Goal: Task Accomplishment & Management: Use online tool/utility

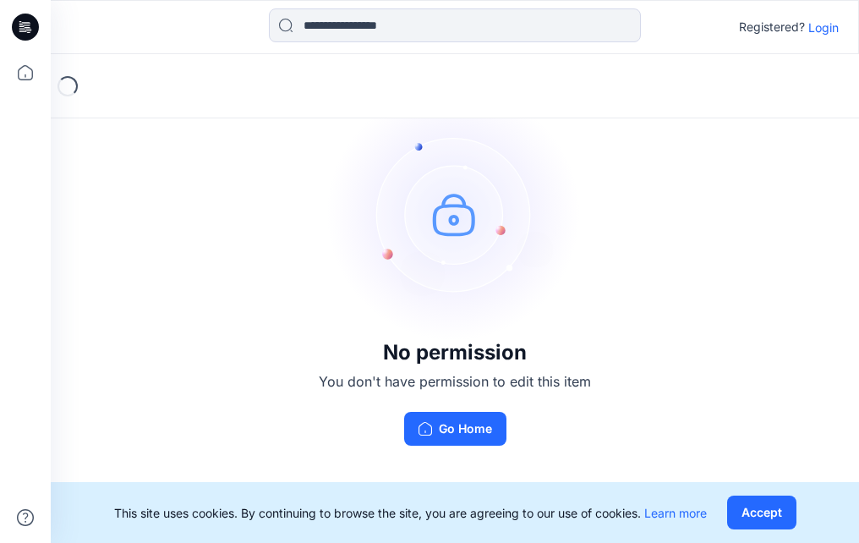
click at [829, 14] on div "Registered? Login" at bounding box center [455, 26] width 808 height 37
click at [829, 19] on p "Login" at bounding box center [823, 28] width 30 height 18
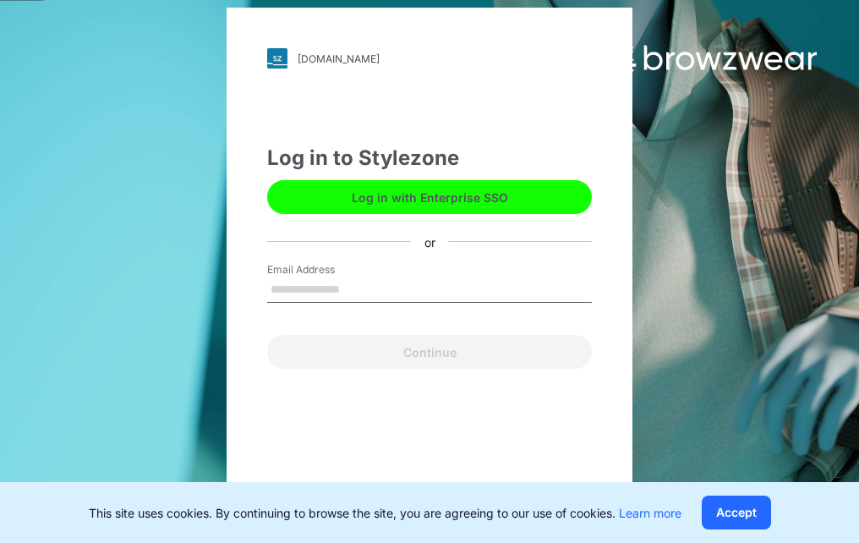
click at [314, 286] on input "Email Address" at bounding box center [429, 289] width 325 height 25
click at [279, 354] on div "Continue" at bounding box center [429, 348] width 325 height 41
click at [379, 287] on input "Email Address" at bounding box center [429, 289] width 325 height 25
paste input "**********"
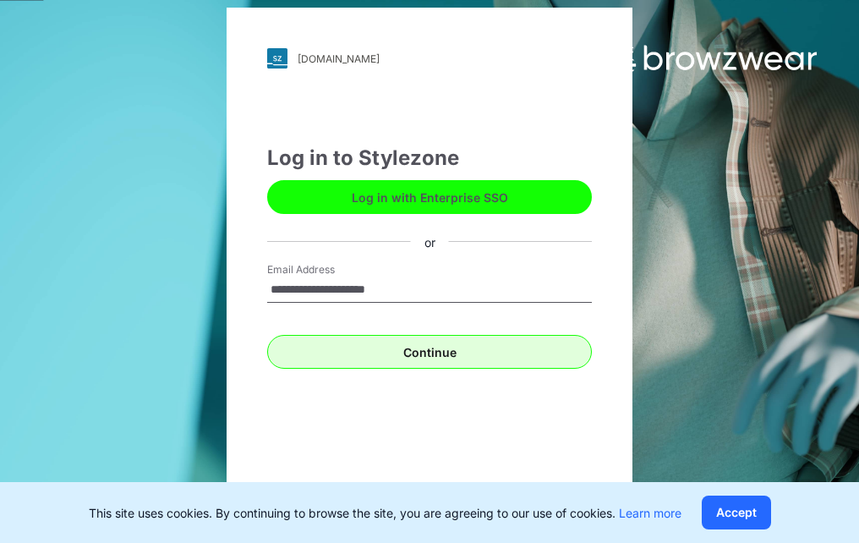
type input "**********"
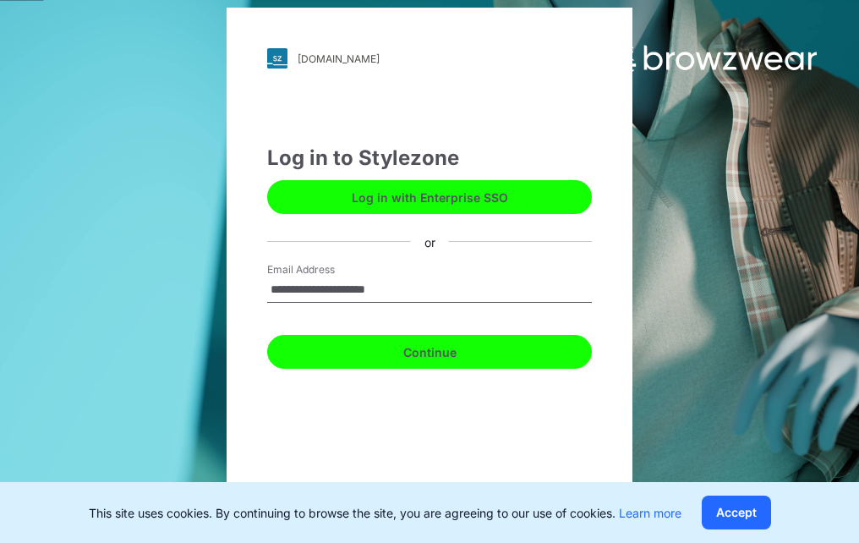
click at [390, 350] on button "Continue" at bounding box center [429, 352] width 325 height 34
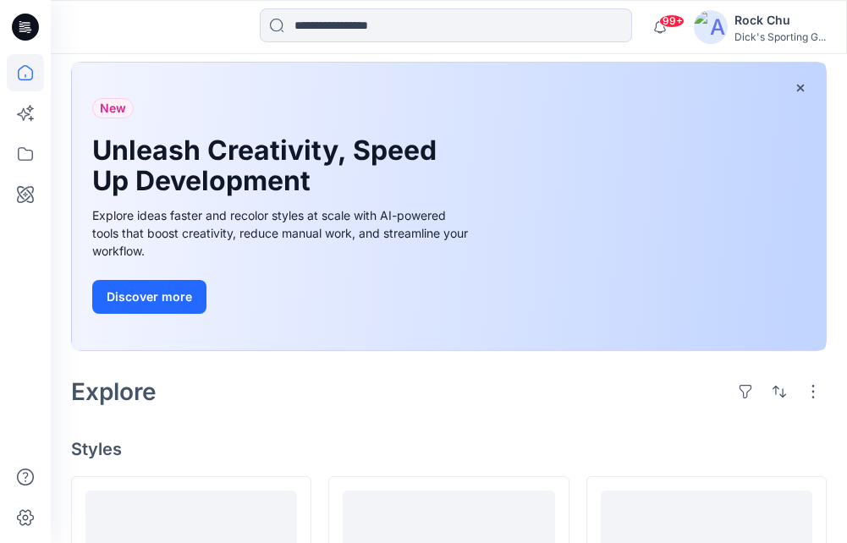
scroll to position [423, 0]
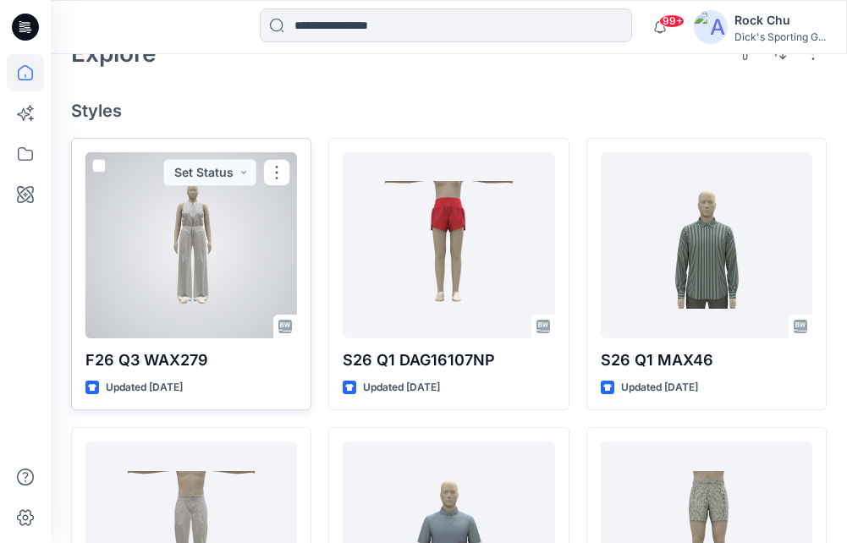
click at [187, 241] on div at bounding box center [190, 245] width 211 height 186
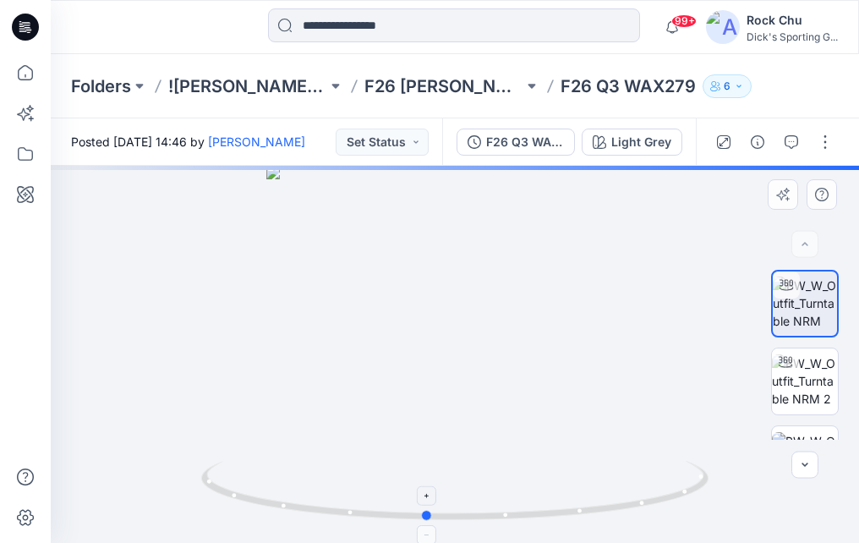
drag, startPoint x: 687, startPoint y: 492, endPoint x: 658, endPoint y: 488, distance: 29.1
click at [658, 488] on icon at bounding box center [457, 492] width 512 height 63
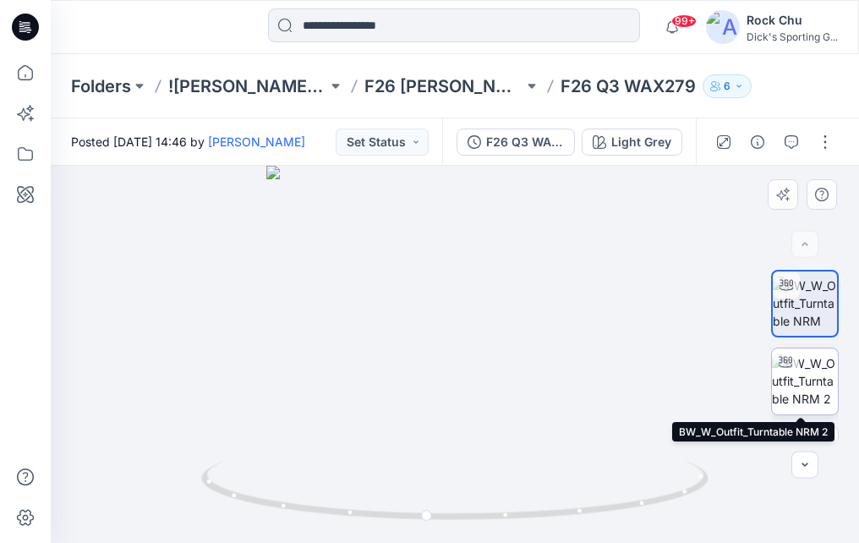
click at [807, 374] on img at bounding box center [805, 380] width 66 height 53
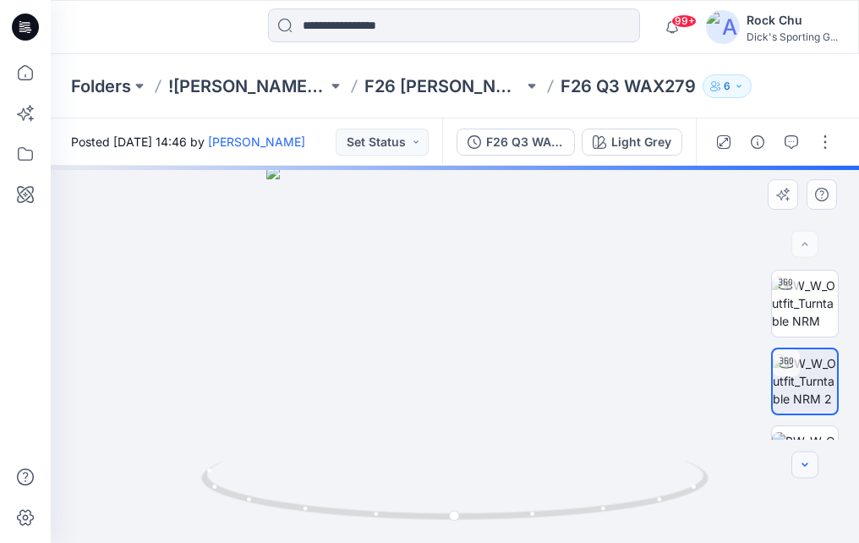
click at [808, 477] on button "button" at bounding box center [805, 465] width 27 height 27
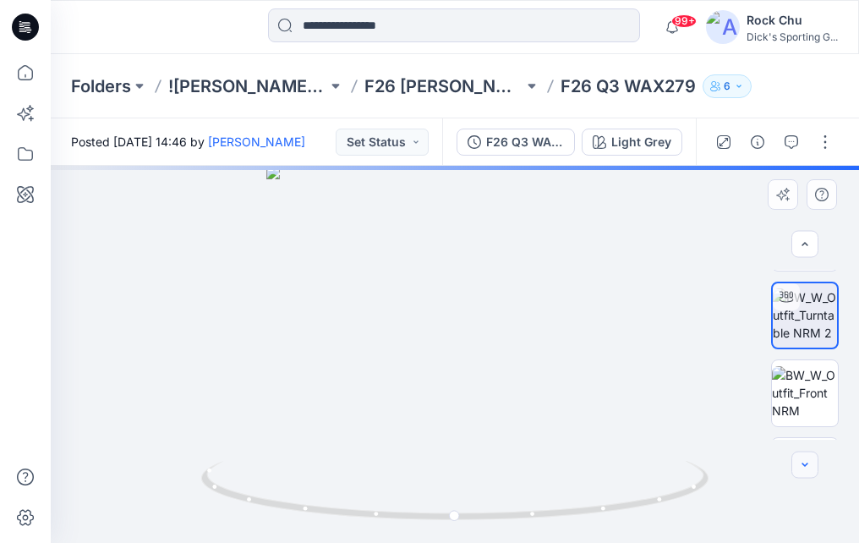
click at [808, 461] on icon "button" at bounding box center [805, 465] width 14 height 14
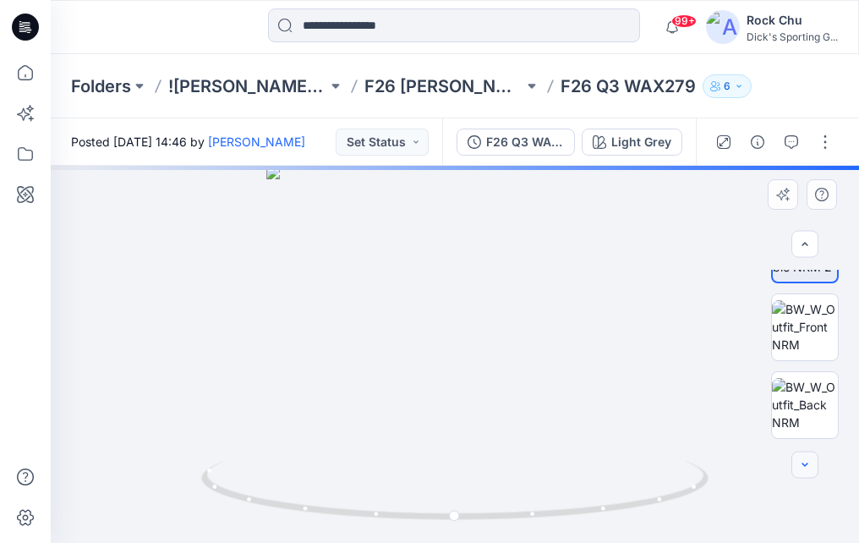
click at [808, 461] on icon "button" at bounding box center [805, 465] width 14 height 14
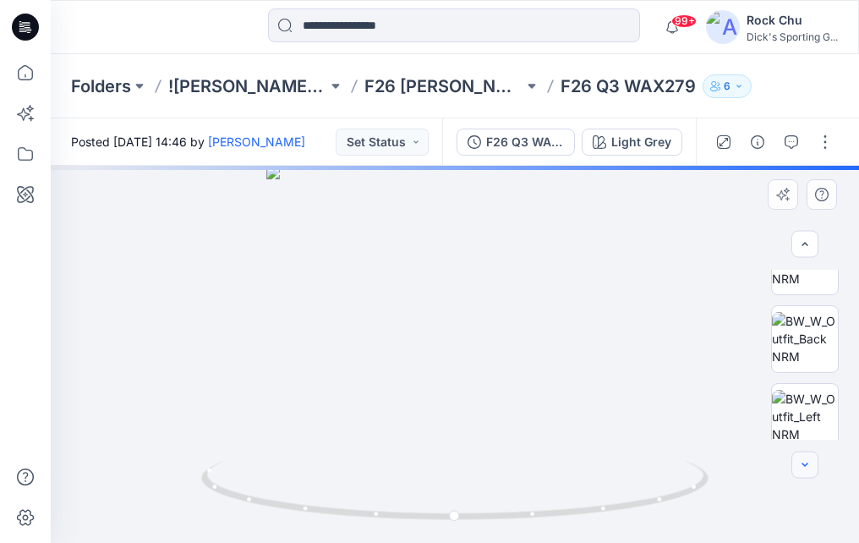
click at [808, 461] on icon "button" at bounding box center [805, 465] width 14 height 14
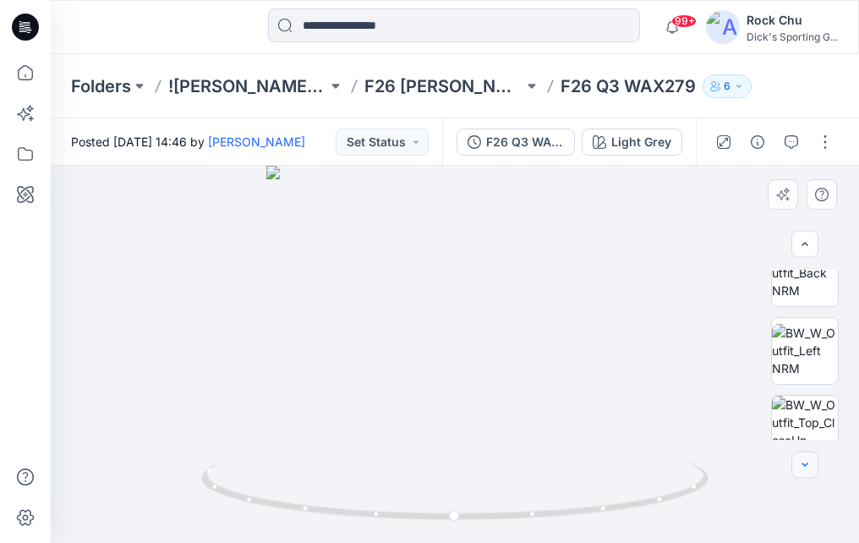
click at [808, 461] on icon "button" at bounding box center [805, 465] width 14 height 14
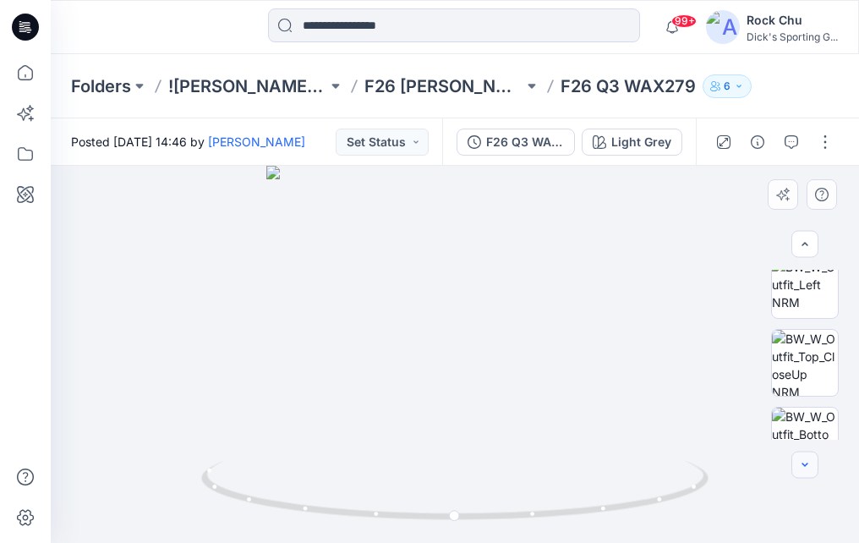
click at [808, 461] on icon "button" at bounding box center [805, 465] width 14 height 14
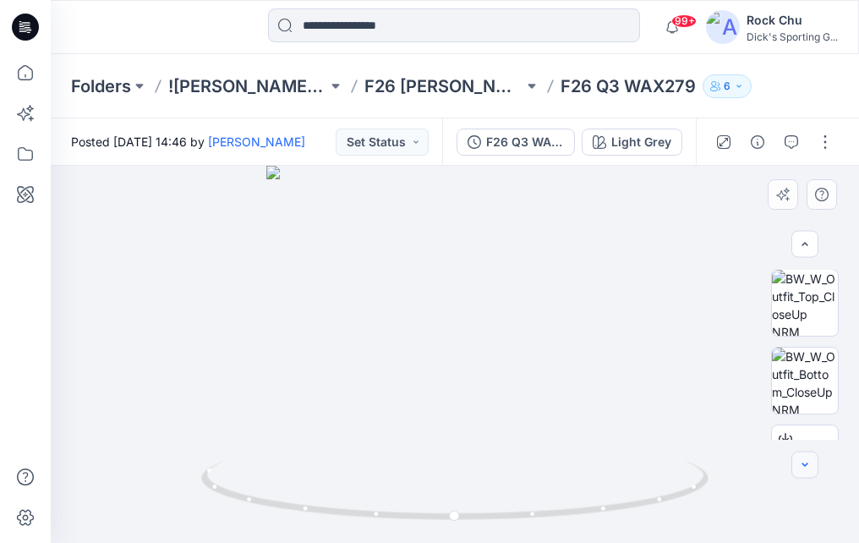
click at [808, 461] on icon "button" at bounding box center [805, 465] width 14 height 14
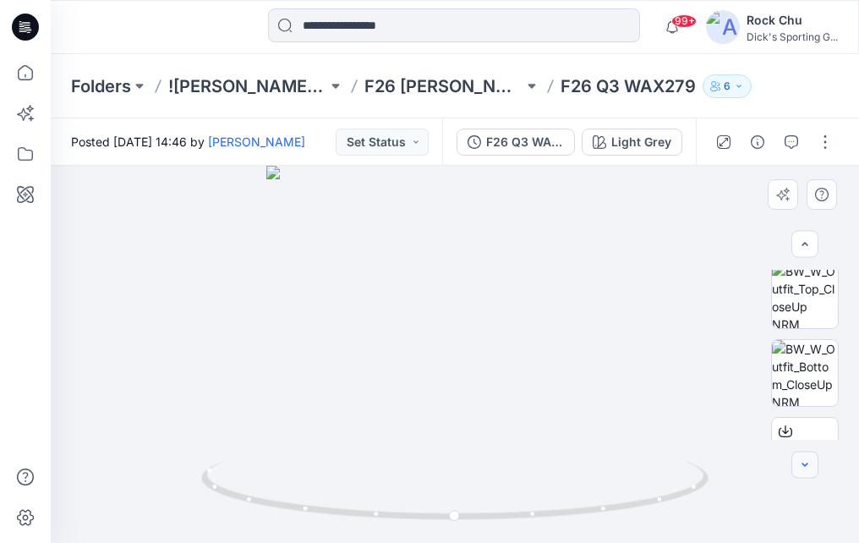
scroll to position [442, 0]
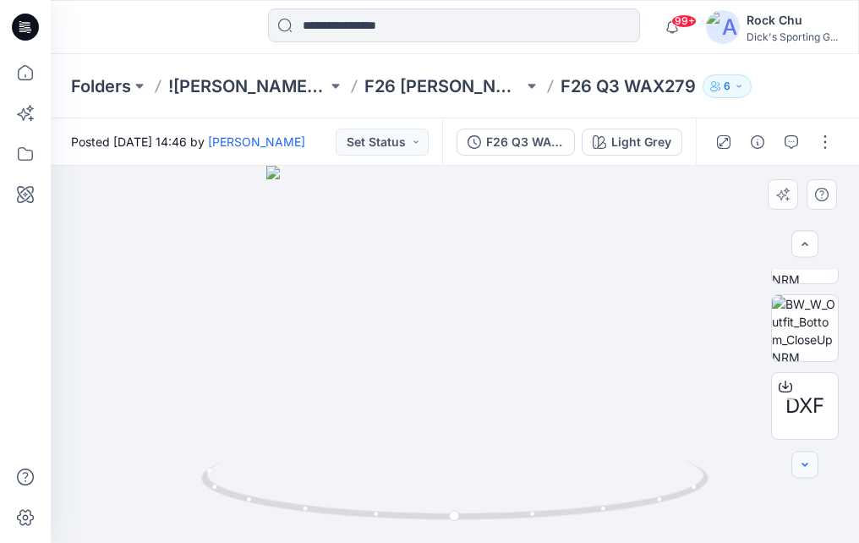
click at [808, 461] on div at bounding box center [805, 465] width 27 height 27
drag, startPoint x: 403, startPoint y: 422, endPoint x: 516, endPoint y: 383, distance: 119.0
click at [360, 418] on div at bounding box center [455, 354] width 808 height 377
drag, startPoint x: 582, startPoint y: 370, endPoint x: 488, endPoint y: 387, distance: 95.5
click at [489, 387] on div at bounding box center [455, 354] width 808 height 377
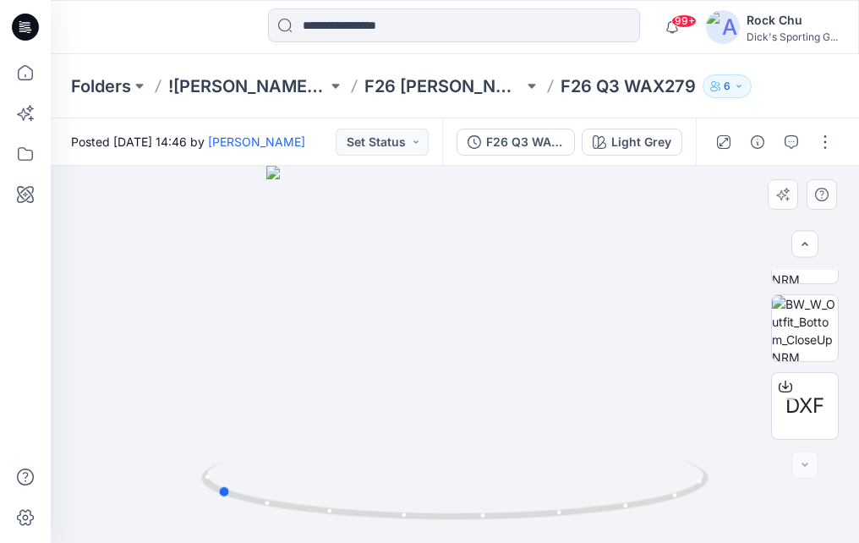
drag, startPoint x: 498, startPoint y: 408, endPoint x: 489, endPoint y: 408, distance: 9.3
click at [489, 408] on div at bounding box center [455, 354] width 808 height 377
drag, startPoint x: 495, startPoint y: 340, endPoint x: 525, endPoint y: 335, distance: 30.9
click at [525, 335] on div at bounding box center [455, 354] width 808 height 377
drag, startPoint x: 491, startPoint y: 369, endPoint x: 629, endPoint y: 357, distance: 138.4
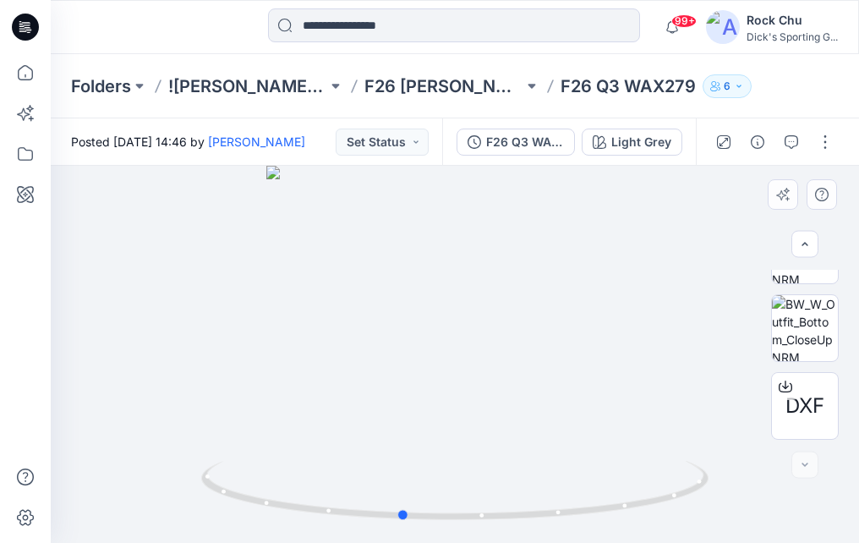
click at [629, 357] on div at bounding box center [455, 354] width 808 height 377
click at [475, 315] on div at bounding box center [455, 354] width 808 height 377
drag, startPoint x: 490, startPoint y: 351, endPoint x: 362, endPoint y: 359, distance: 128.0
click at [362, 359] on div at bounding box center [455, 354] width 808 height 377
drag, startPoint x: 496, startPoint y: 349, endPoint x: 436, endPoint y: 379, distance: 66.2
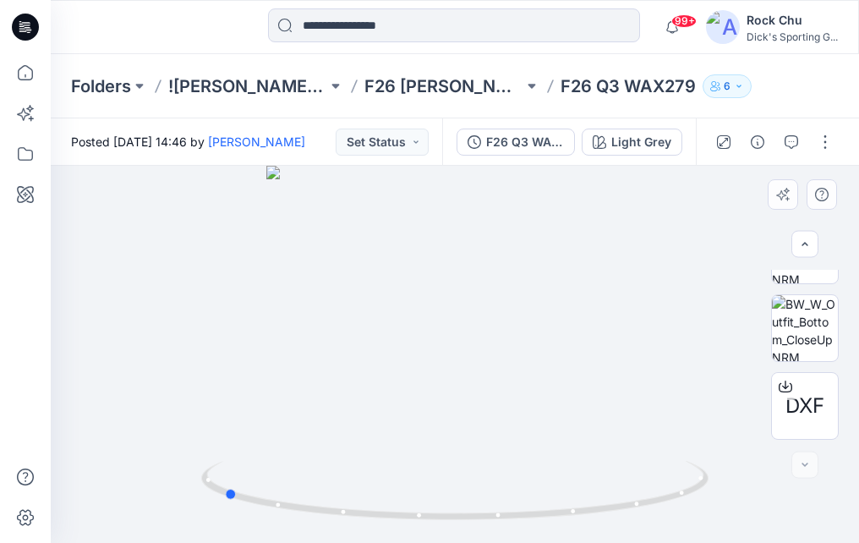
click at [436, 379] on div at bounding box center [455, 354] width 808 height 377
drag, startPoint x: 326, startPoint y: 392, endPoint x: 562, endPoint y: 415, distance: 237.1
click at [562, 415] on div at bounding box center [455, 354] width 808 height 377
drag, startPoint x: 545, startPoint y: 403, endPoint x: 332, endPoint y: 425, distance: 215.1
click at [332, 425] on div at bounding box center [455, 354] width 808 height 377
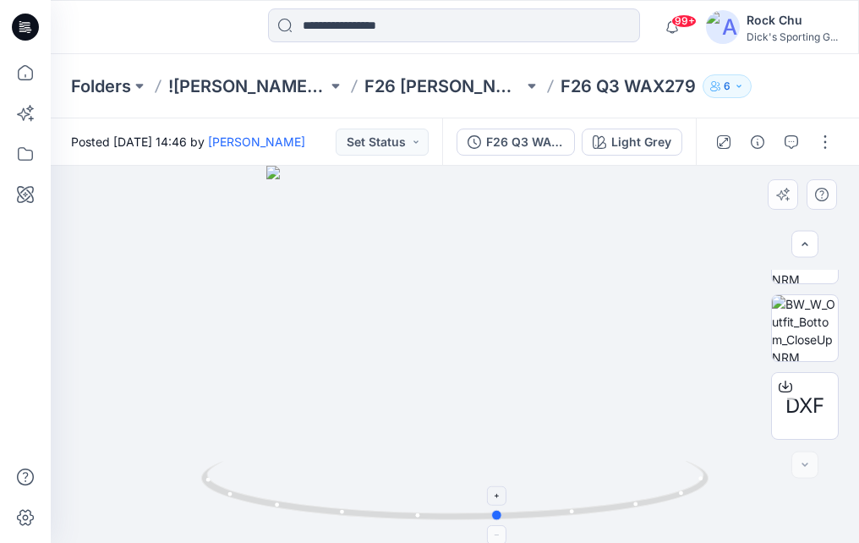
drag, startPoint x: 347, startPoint y: 514, endPoint x: 588, endPoint y: 516, distance: 241.0
click at [588, 516] on icon at bounding box center [457, 492] width 512 height 63
